Goal: Information Seeking & Learning: Check status

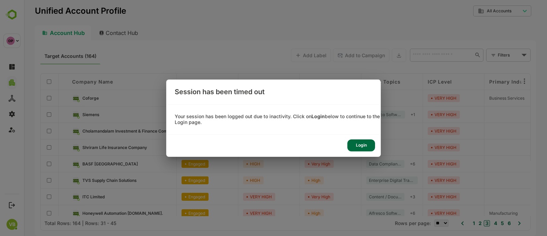
click at [364, 145] on div "Login" at bounding box center [361, 145] width 28 height 12
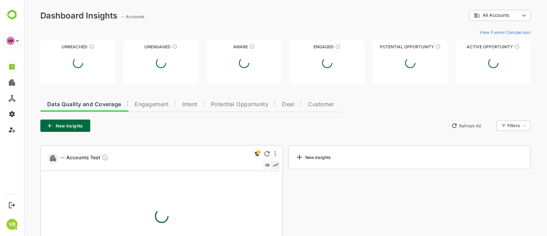
type input "**********"
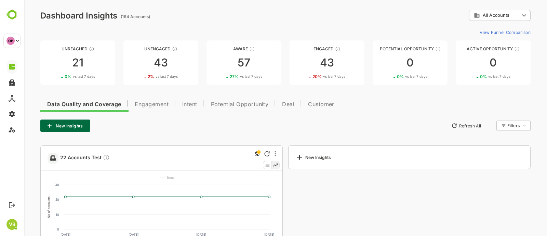
click at [154, 105] on span "Engagement" at bounding box center [152, 104] width 34 height 5
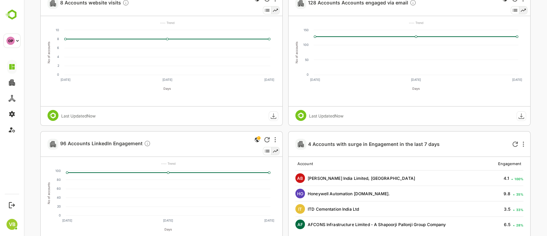
scroll to position [81, 0]
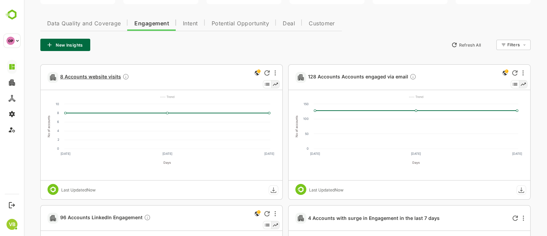
click at [99, 76] on span "8 Accounts website visits" at bounding box center [94, 77] width 69 height 8
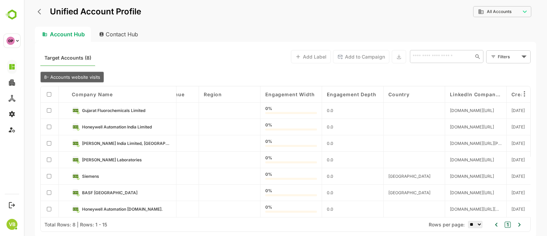
scroll to position [18, 780]
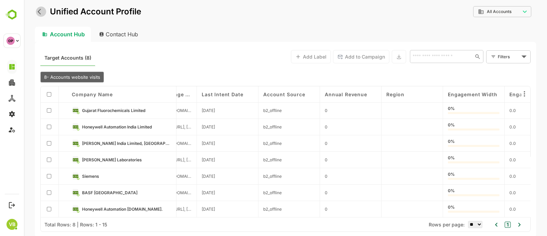
click at [40, 11] on icon "back" at bounding box center [41, 11] width 7 height 7
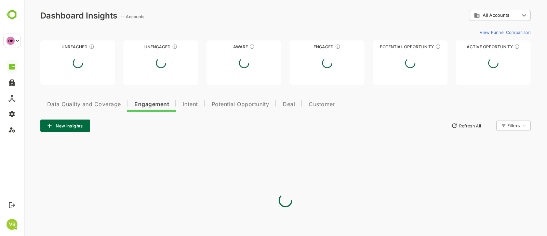
scroll to position [0, 0]
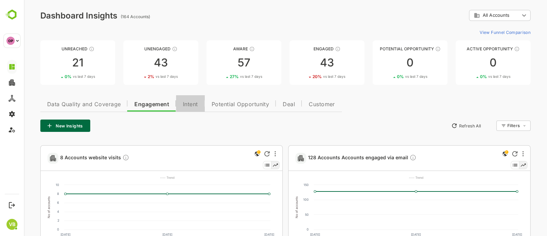
click at [192, 102] on span "Intent" at bounding box center [190, 104] width 15 height 5
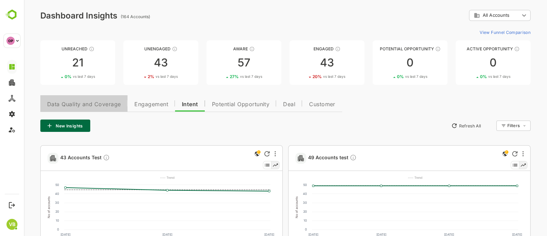
click at [90, 102] on span "Data Quality and Coverage" at bounding box center [84, 104] width 74 height 5
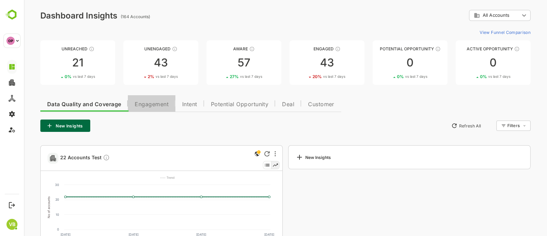
click at [167, 105] on span "Engagement" at bounding box center [152, 104] width 34 height 5
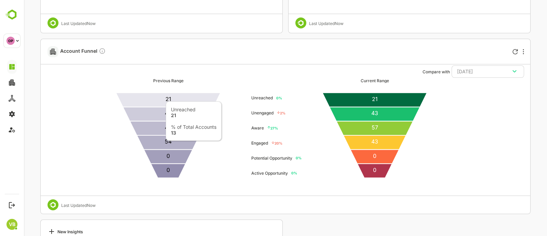
scroll to position [529, 0]
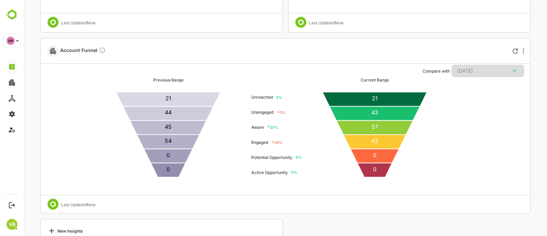
click at [515, 70] on icon "button" at bounding box center [515, 70] width 4 height 2
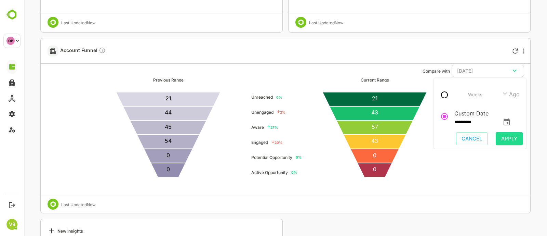
click at [510, 120] on icon "change date" at bounding box center [507, 121] width 6 height 7
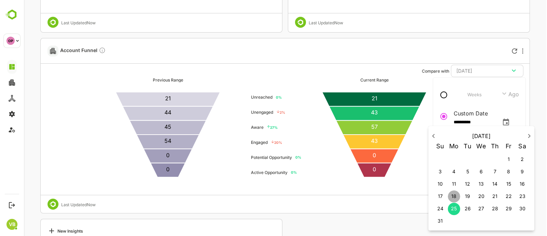
click at [451, 195] on p "18" at bounding box center [453, 196] width 5 height 7
type input "**********"
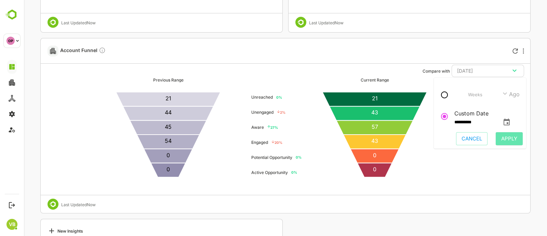
click at [510, 140] on span "Apply" at bounding box center [509, 138] width 16 height 9
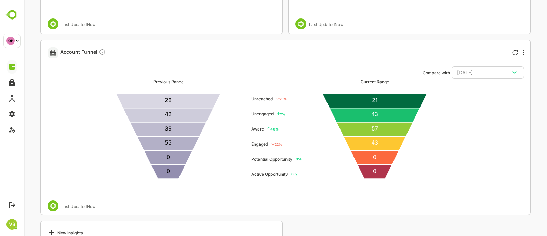
scroll to position [525, 0]
